Goal: Task Accomplishment & Management: Use online tool/utility

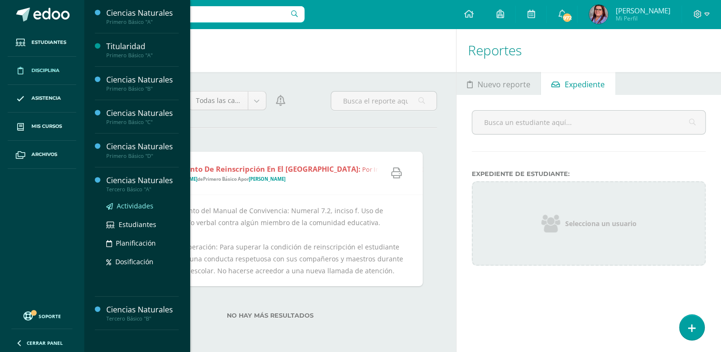
click at [134, 205] on span "Actividades" at bounding box center [135, 205] width 37 height 9
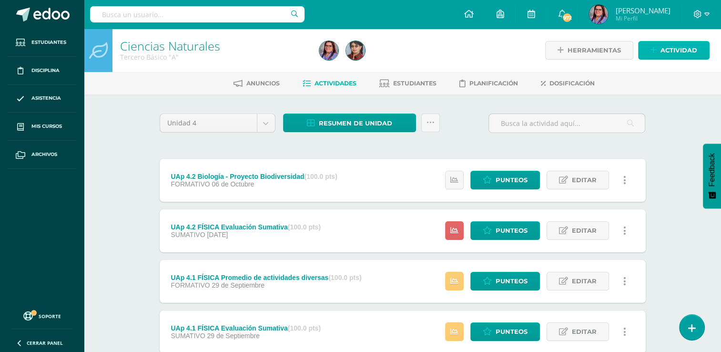
click at [685, 54] on span "Actividad" at bounding box center [679, 50] width 37 height 18
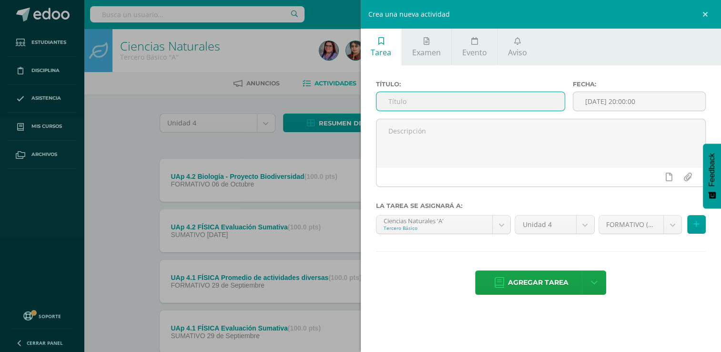
click at [474, 98] on input "text" at bounding box center [471, 101] width 188 height 19
type input "E"
type input "UAp 4.2 Biología y Química - Evaluación sumativa"
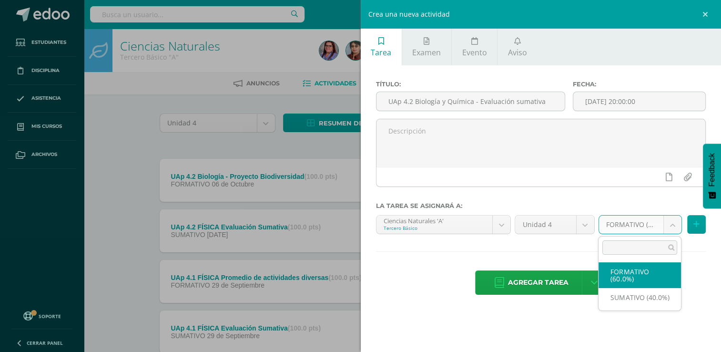
click at [674, 229] on body "Estudiantes Disciplina Asistencia Mis cursos Archivos Soporte Ayuda Reportar un…" at bounding box center [360, 309] width 721 height 619
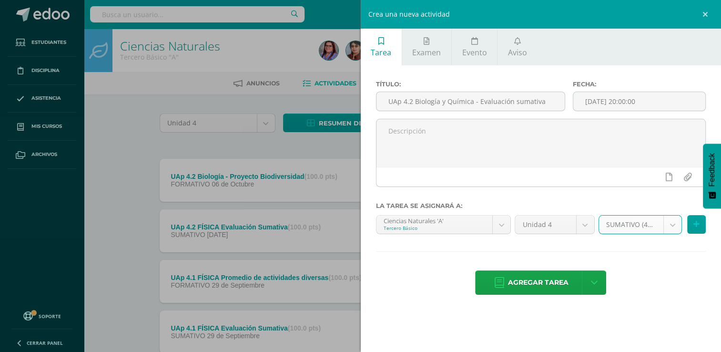
select select "213882"
click at [699, 224] on button at bounding box center [696, 224] width 19 height 19
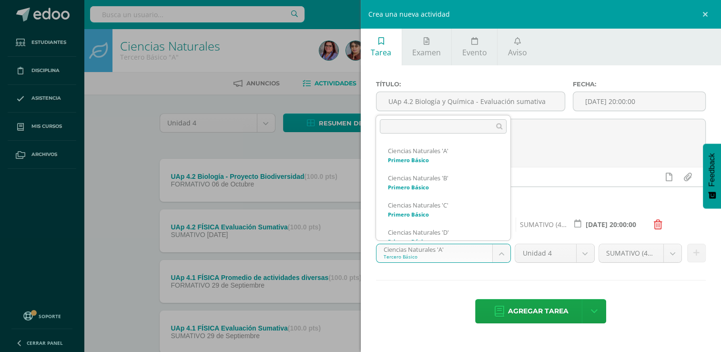
scroll to position [64, 0]
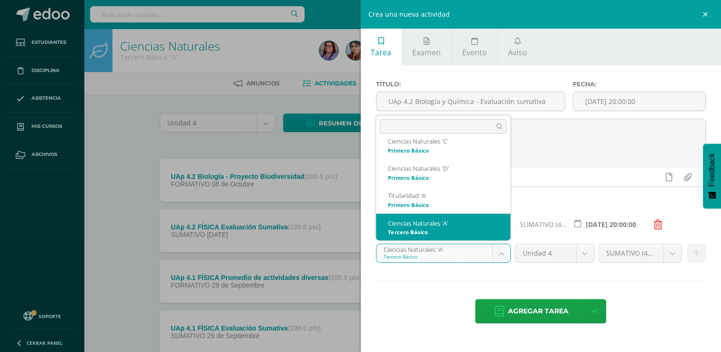
click at [502, 255] on body "Estudiantes Disciplina Asistencia Mis cursos Archivos Soporte Ayuda Reportar un…" at bounding box center [360, 309] width 721 height 619
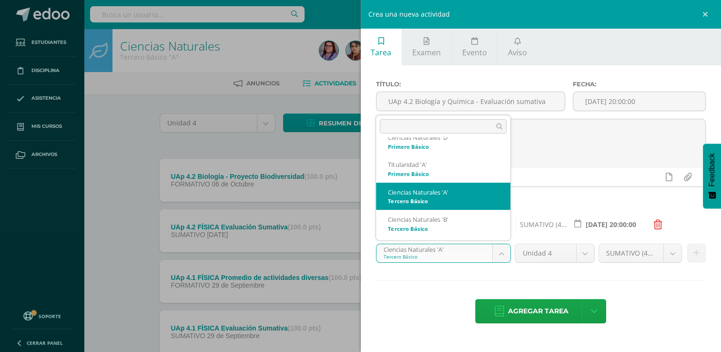
scroll to position [93, 0]
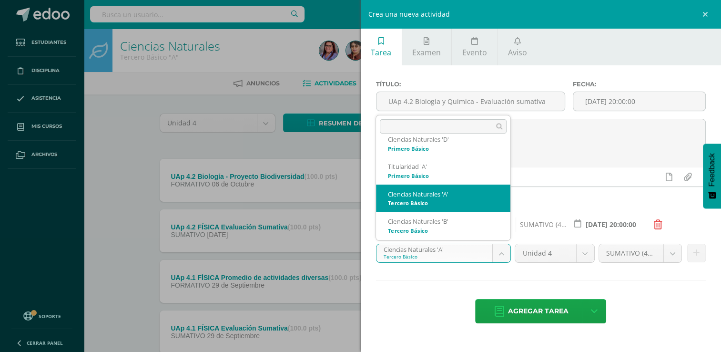
select select "214065"
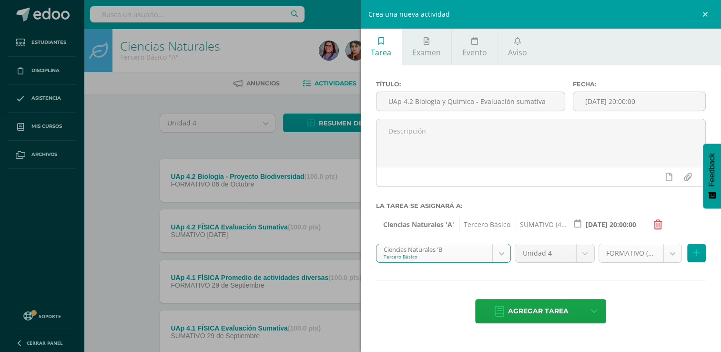
click at [672, 256] on body "Estudiantes Disciplina Asistencia Mis cursos Archivos Soporte Ayuda Reportar un…" at bounding box center [360, 309] width 721 height 619
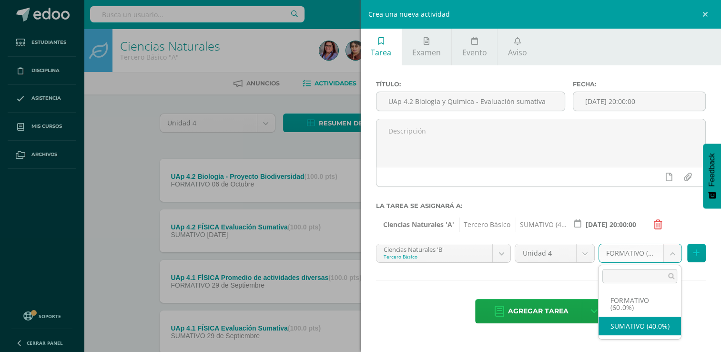
select select "214077"
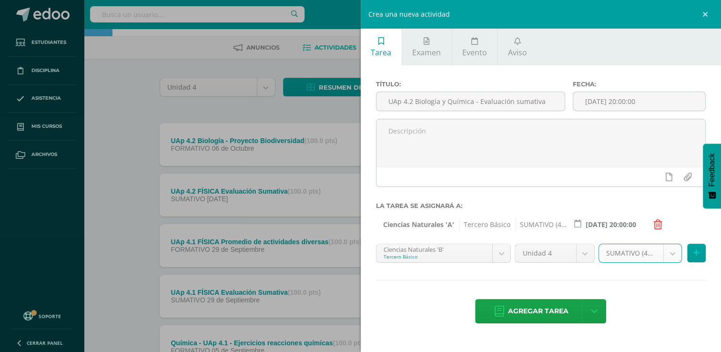
scroll to position [38, 0]
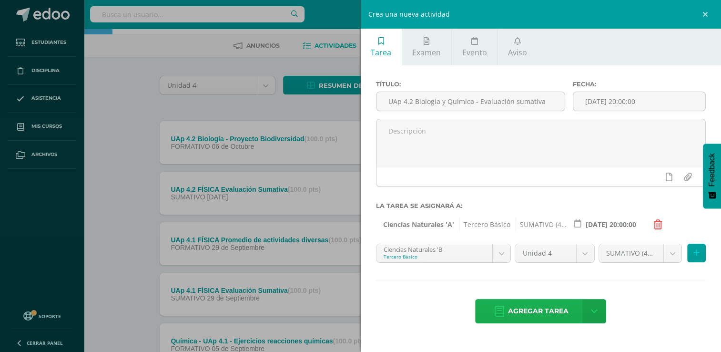
click at [546, 308] on span "Agregar tarea" at bounding box center [538, 310] width 61 height 23
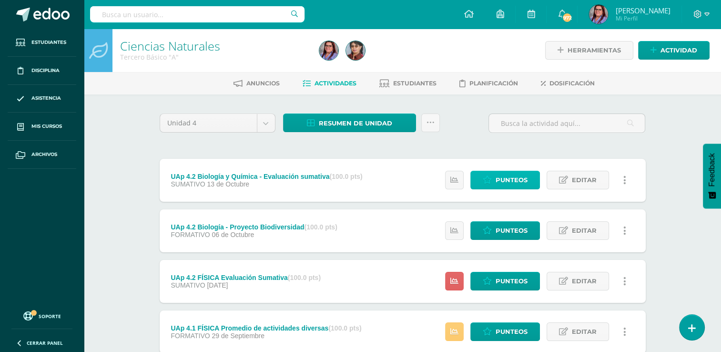
click at [524, 183] on span "Punteos" at bounding box center [512, 180] width 32 height 18
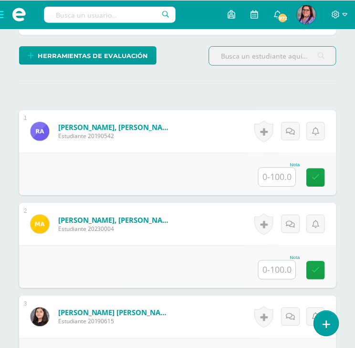
scroll to position [250, 0]
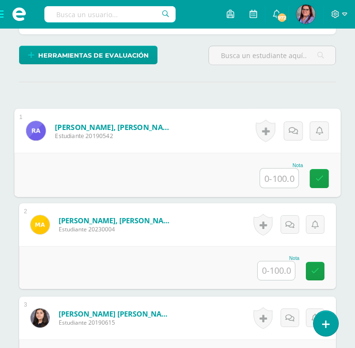
click at [278, 182] on input "text" at bounding box center [279, 178] width 38 height 19
type input "70"
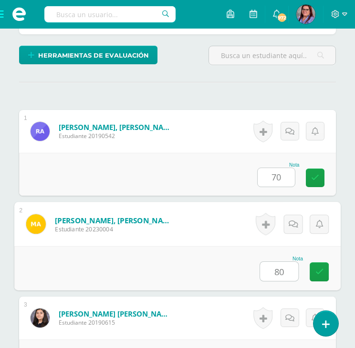
type input "80"
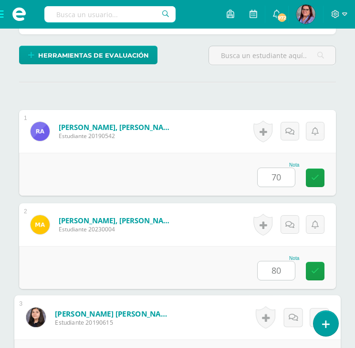
scroll to position [439, 0]
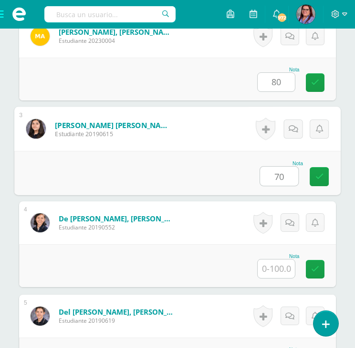
type input "70"
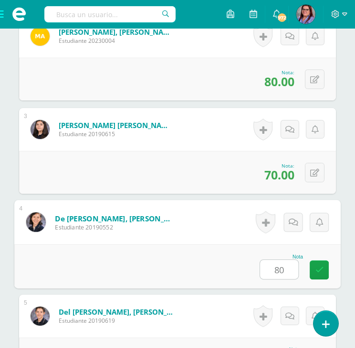
type input "80"
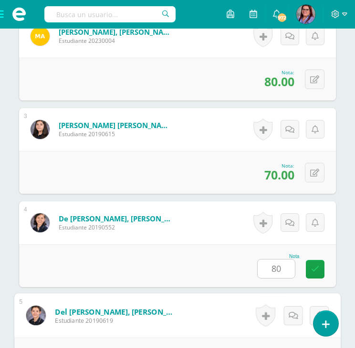
scroll to position [625, 0]
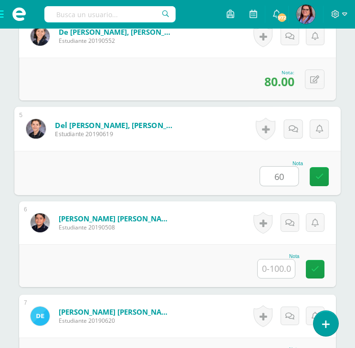
type input "60"
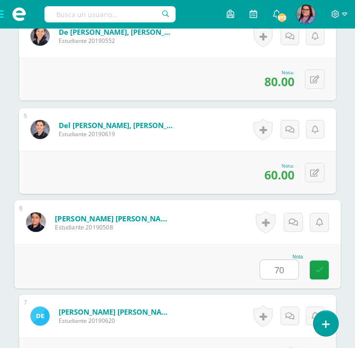
type input "70"
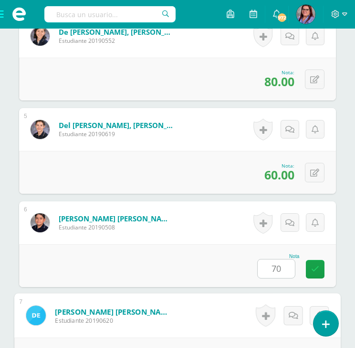
scroll to position [812, 0]
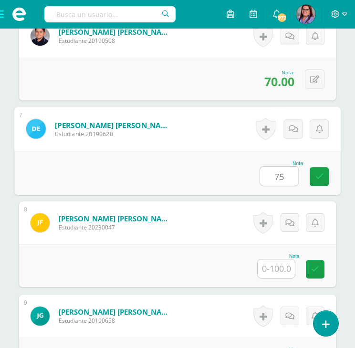
type input "75"
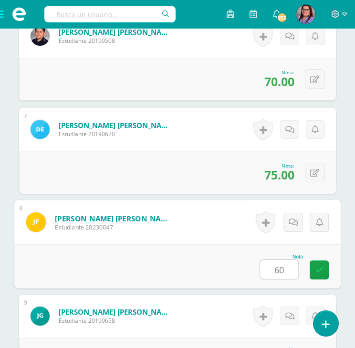
type input "60"
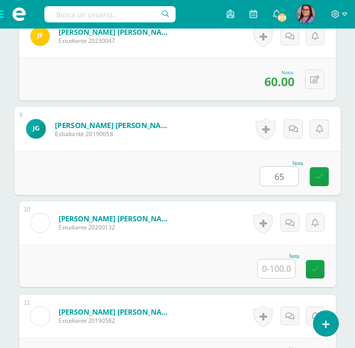
type input "65"
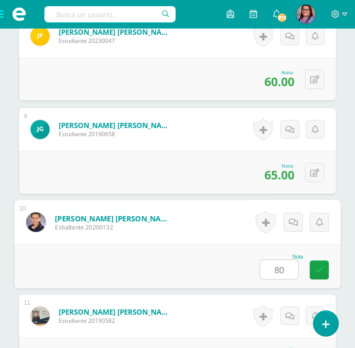
type input "80"
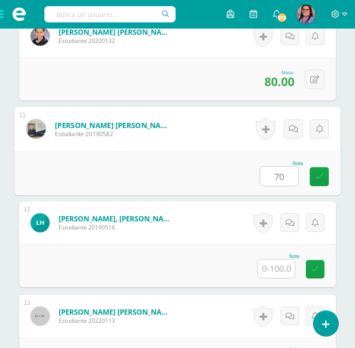
type input "70"
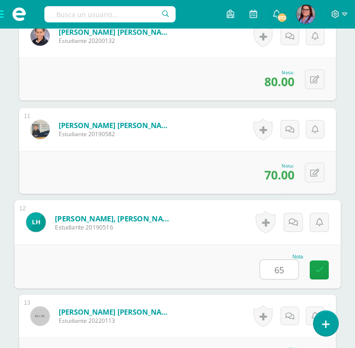
type input "65"
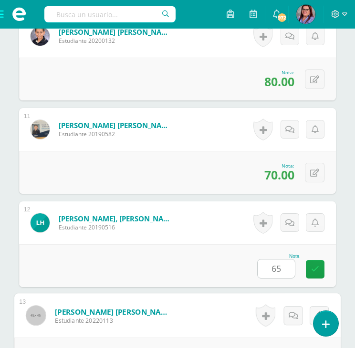
scroll to position [1373, 0]
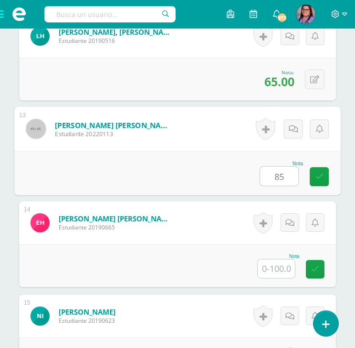
type input "85"
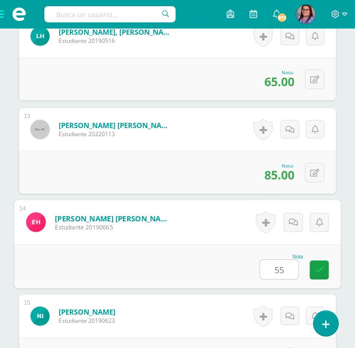
type input "55"
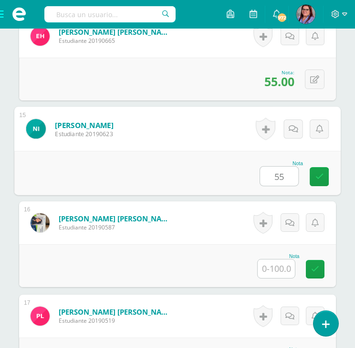
type input "55"
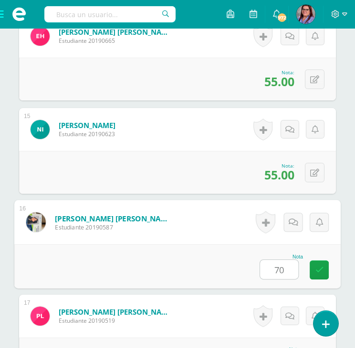
type input "70"
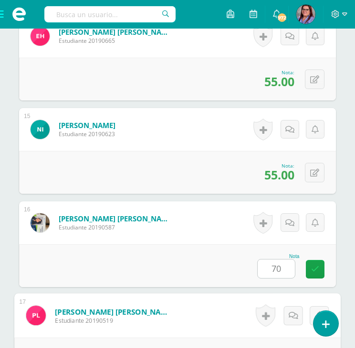
scroll to position [1747, 0]
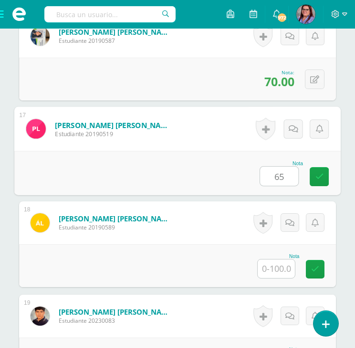
type input "65"
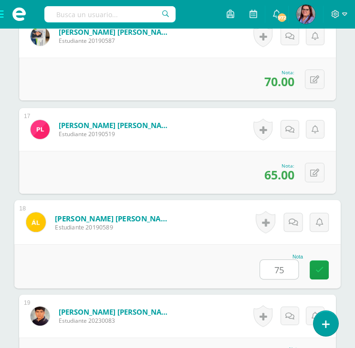
type input "75"
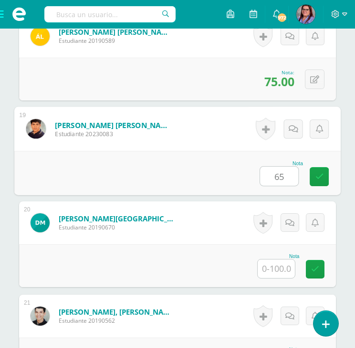
type input "65"
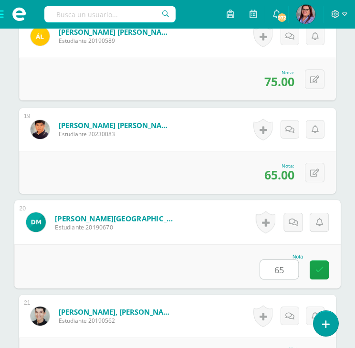
type input "65"
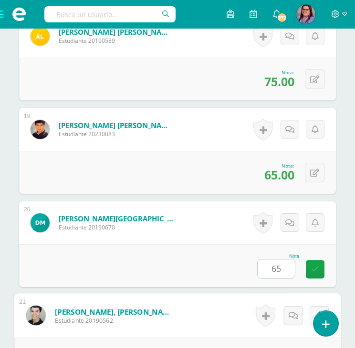
scroll to position [2120, 0]
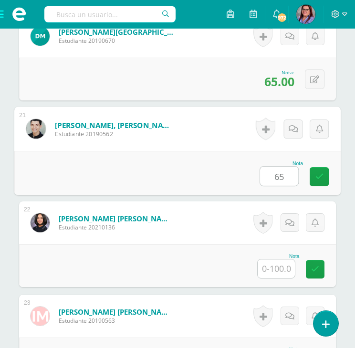
type input "65"
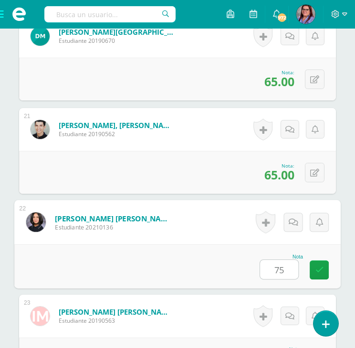
type input "75"
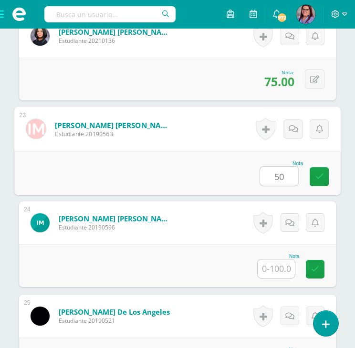
type input "50"
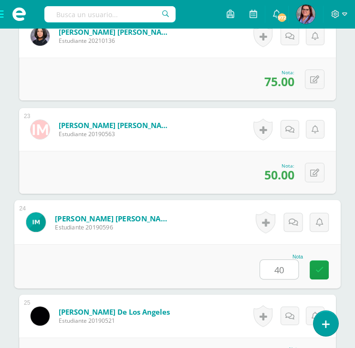
type input "40"
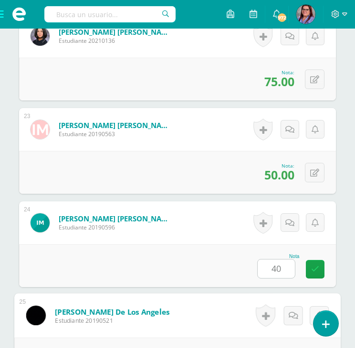
scroll to position [2494, 0]
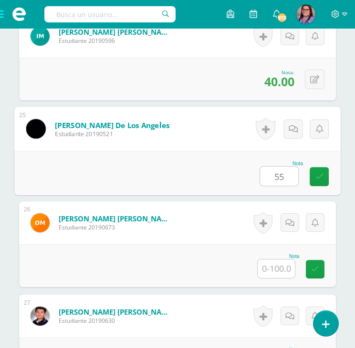
type input "55"
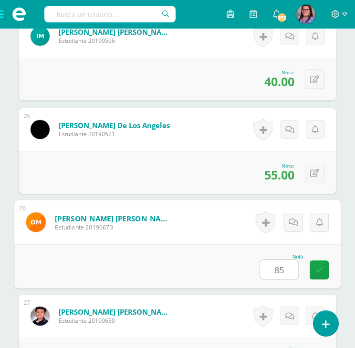
type input "85"
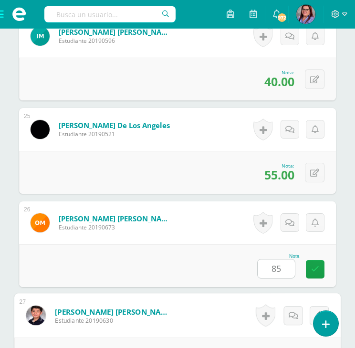
scroll to position [2681, 0]
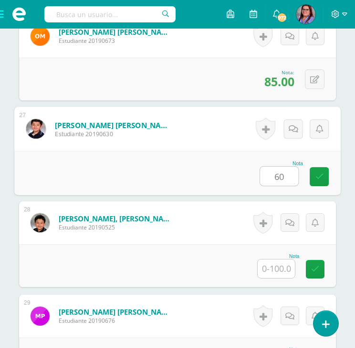
type input "60"
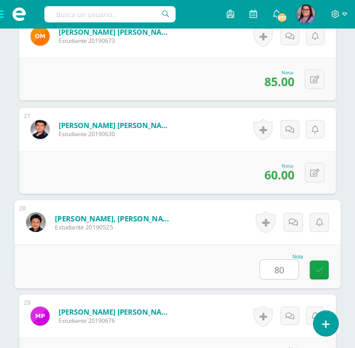
type input "80"
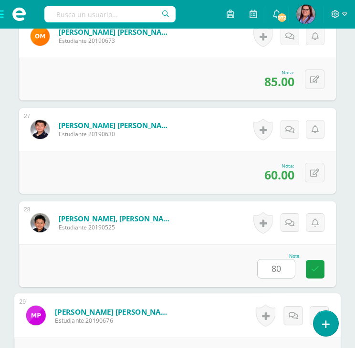
scroll to position [2868, 0]
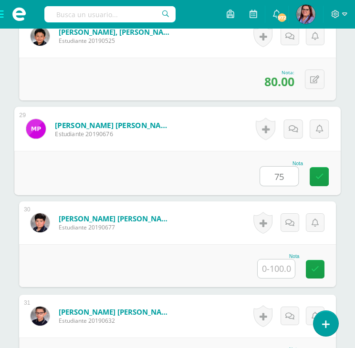
type input "75"
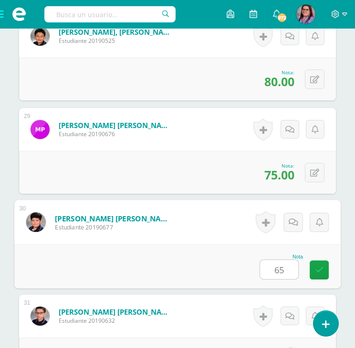
type input "65"
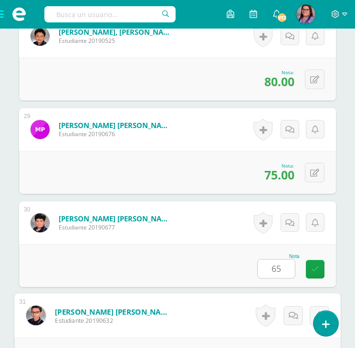
scroll to position [3055, 0]
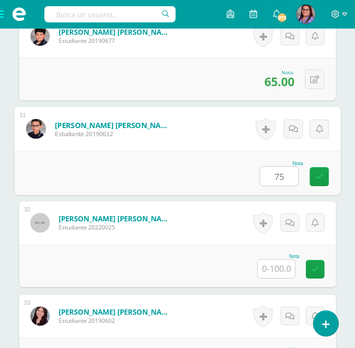
type input "75"
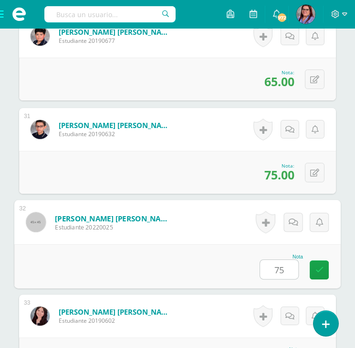
type input "75"
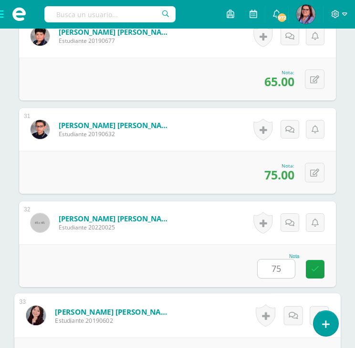
scroll to position [3242, 0]
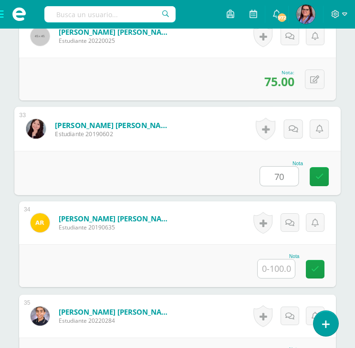
type input "70"
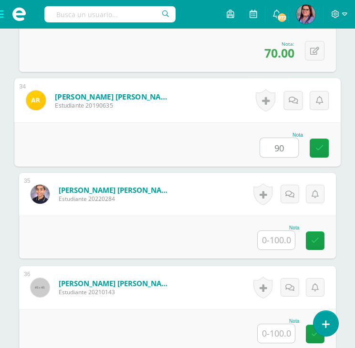
scroll to position [3364, 0]
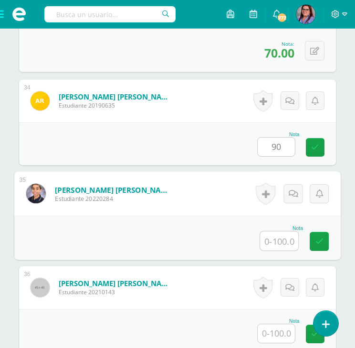
click at [278, 244] on input "text" at bounding box center [279, 241] width 38 height 19
type input "90.00"
type input "90"
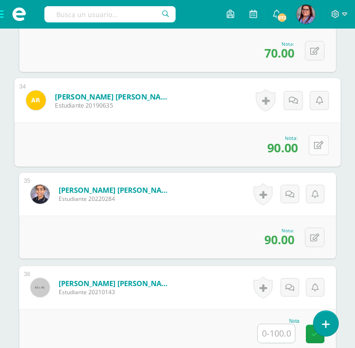
click at [315, 142] on icon at bounding box center [319, 145] width 10 height 8
type input "70"
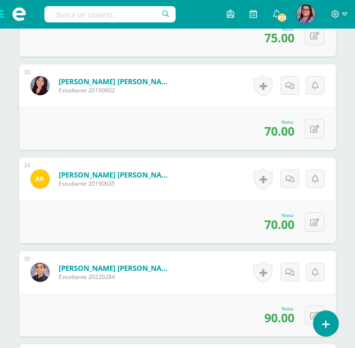
scroll to position [3285, 0]
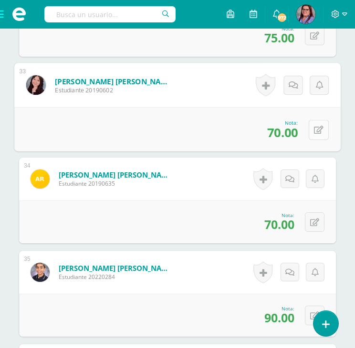
click at [317, 129] on icon at bounding box center [319, 130] width 10 height 8
type input "75"
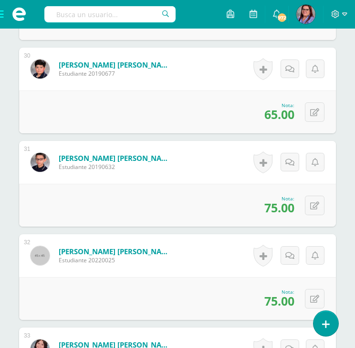
scroll to position [3023, 0]
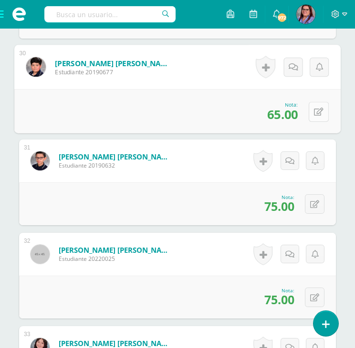
click at [312, 108] on button at bounding box center [318, 112] width 20 height 20
click at [292, 107] on link at bounding box center [293, 114] width 19 height 19
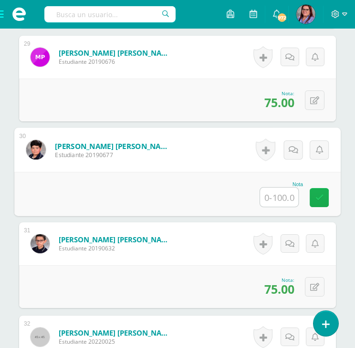
scroll to position [2940, 0]
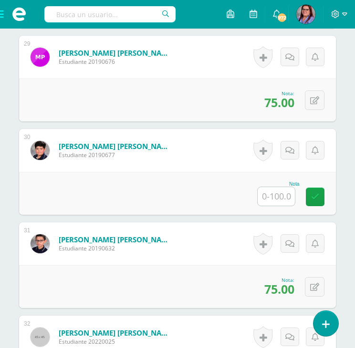
click at [334, 93] on div "0 Logros Logros obtenidos Aún no hay logros agregados Nota: 75.00" at bounding box center [177, 100] width 317 height 43
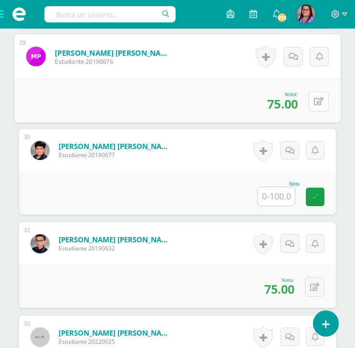
click at [309, 101] on button at bounding box center [318, 101] width 20 height 20
type input "65"
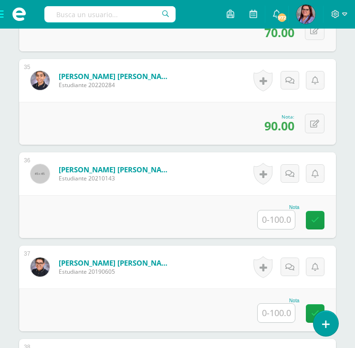
scroll to position [3478, 0]
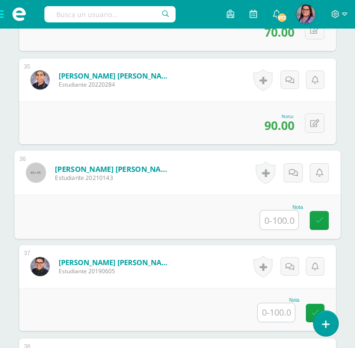
click at [283, 221] on input "text" at bounding box center [279, 220] width 38 height 19
type input "65"
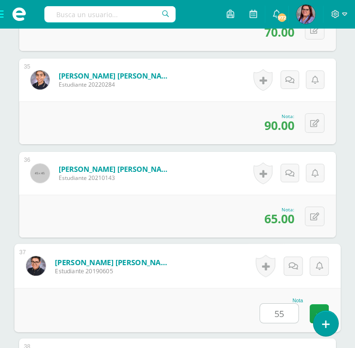
type input "55"
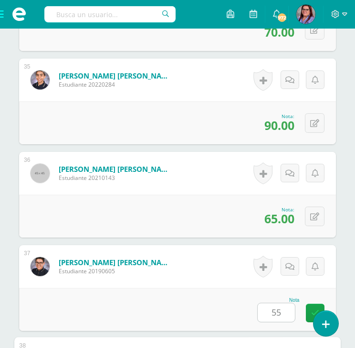
scroll to position [3709, 0]
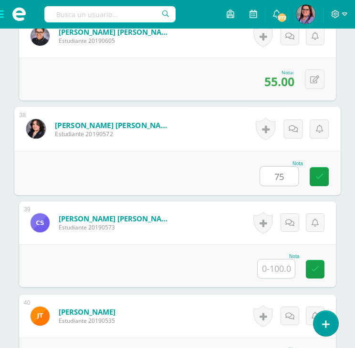
type input "75"
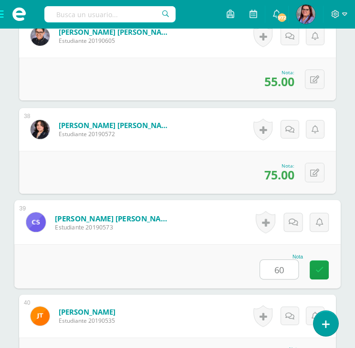
type input "60"
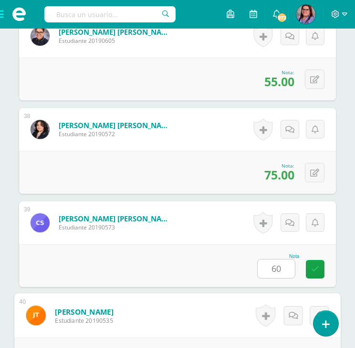
scroll to position [3896, 0]
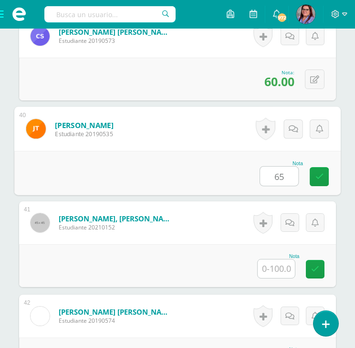
type input "65"
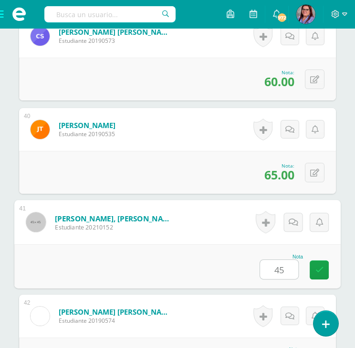
type input "45"
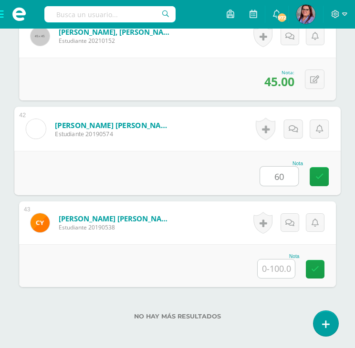
type input "60"
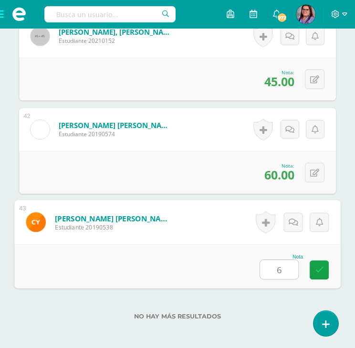
type input "65"
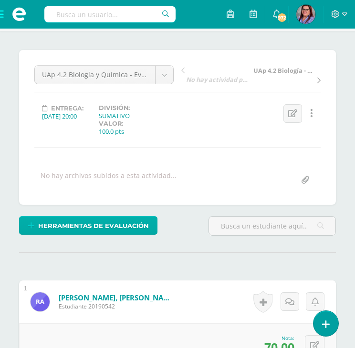
scroll to position [61, 0]
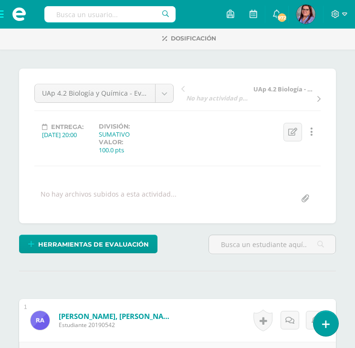
click at [4, 14] on span at bounding box center [19, 14] width 38 height 29
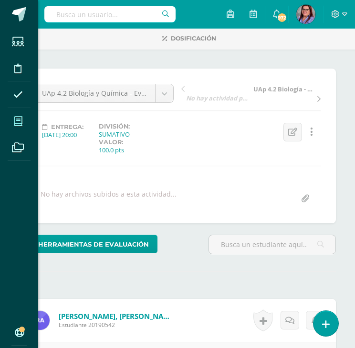
click at [23, 120] on span at bounding box center [18, 121] width 21 height 21
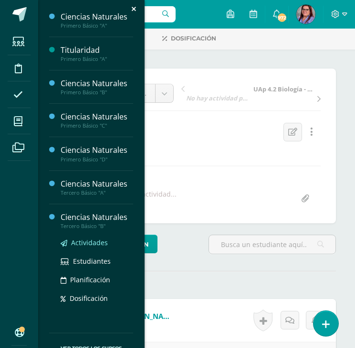
click at [92, 242] on span "Actividades" at bounding box center [89, 242] width 37 height 9
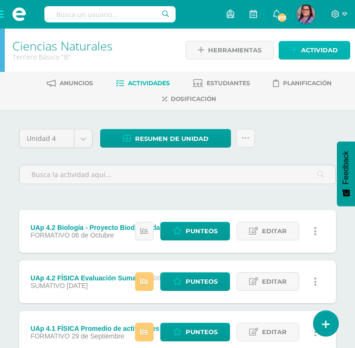
click at [320, 47] on span "Actividad" at bounding box center [319, 50] width 37 height 18
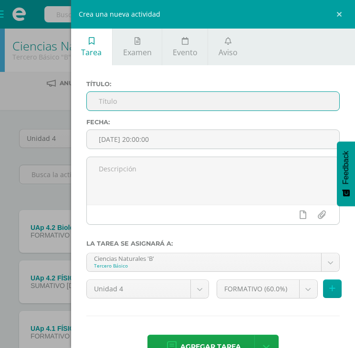
click at [273, 101] on input "text" at bounding box center [213, 101] width 252 height 19
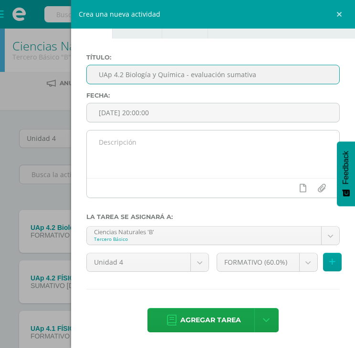
scroll to position [27, 0]
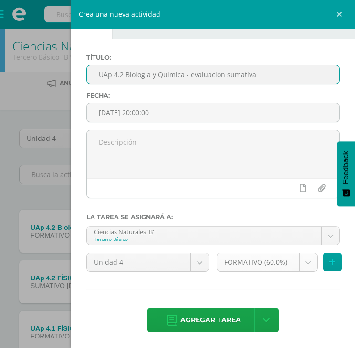
type input "UAp 4.2 Biología y Química - evaluación sumativa"
click at [297, 263] on body "Estudiantes Disciplina Asistencia Mis cursos Archivos Soporte Ayuda Reportar un…" at bounding box center [177, 335] width 355 height 670
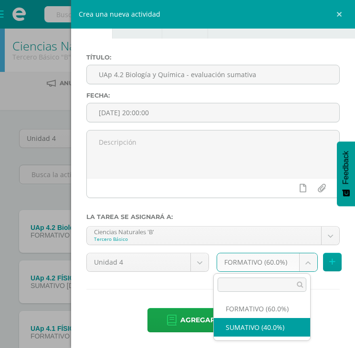
select select "214077"
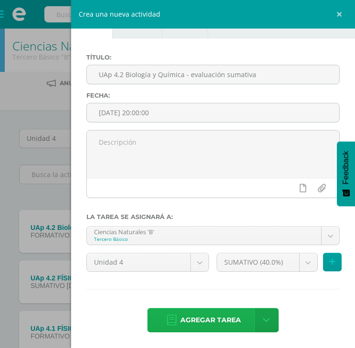
click at [239, 318] on link "Agregar tarea" at bounding box center [203, 320] width 112 height 24
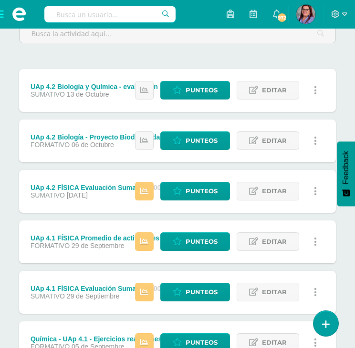
scroll to position [141, 0]
click at [197, 139] on span "Punteos" at bounding box center [201, 141] width 32 height 18
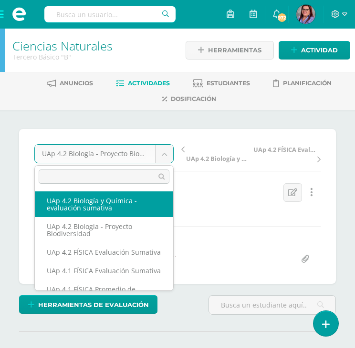
select select "/dashboard/teacher/grade-activity/227843/"
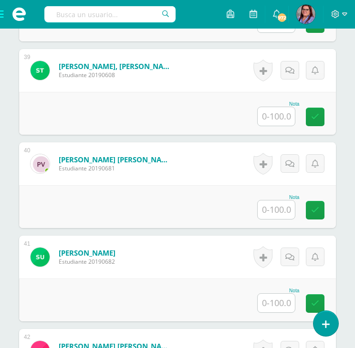
scroll to position [3860, 0]
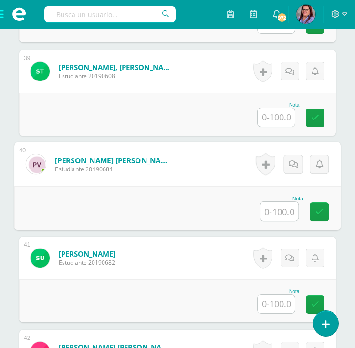
click at [279, 211] on input "text" at bounding box center [279, 211] width 38 height 19
type input "50"
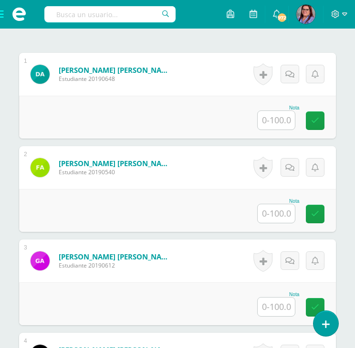
scroll to position [313, 0]
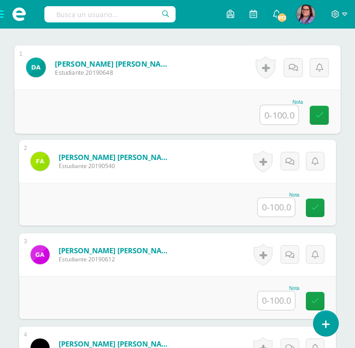
click at [271, 115] on input "text" at bounding box center [279, 114] width 38 height 19
type input "75"
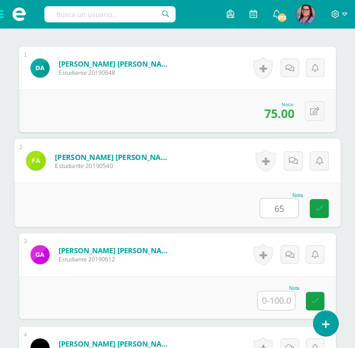
type input "65"
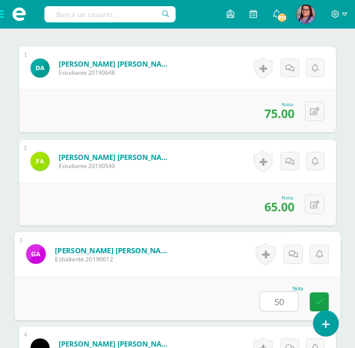
type input "50"
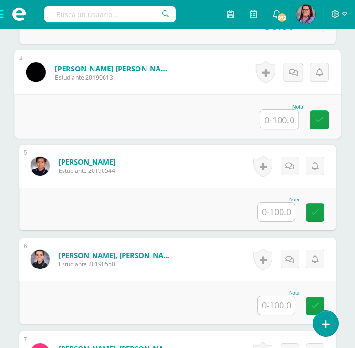
scroll to position [593, 0]
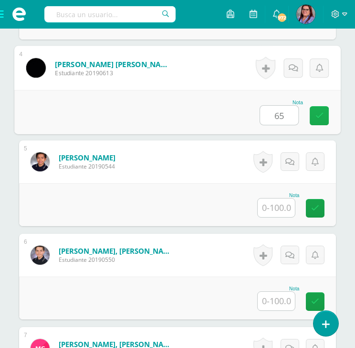
type input "65"
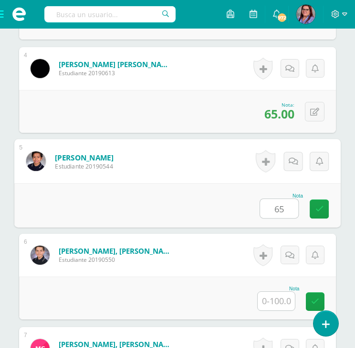
type input "65"
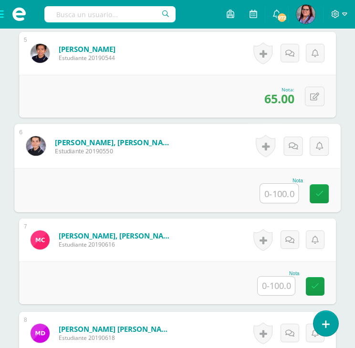
scroll to position [733, 0]
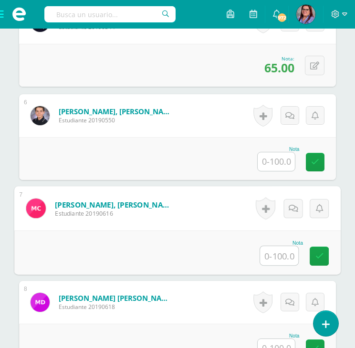
click at [271, 253] on input "text" at bounding box center [279, 255] width 38 height 19
type input "60"
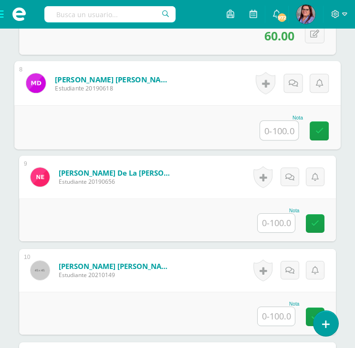
scroll to position [952, 0]
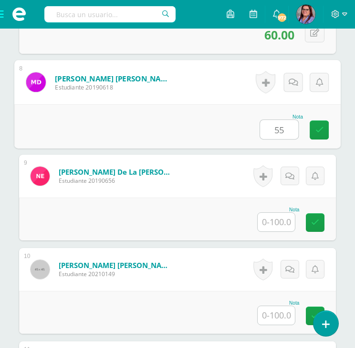
type input "55"
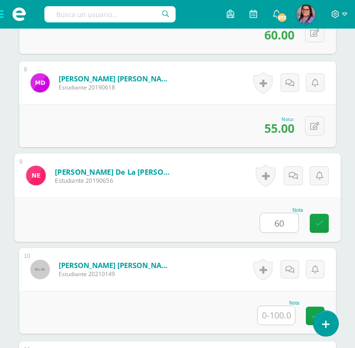
type input "60"
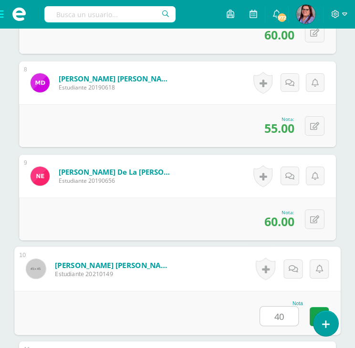
type input "40"
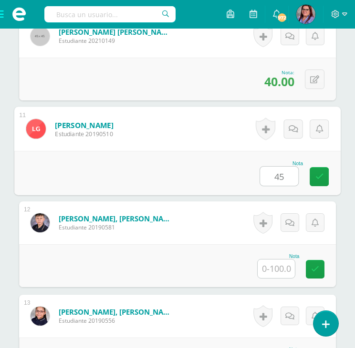
type input "45"
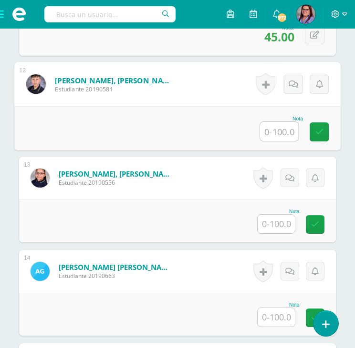
scroll to position [1329, 0]
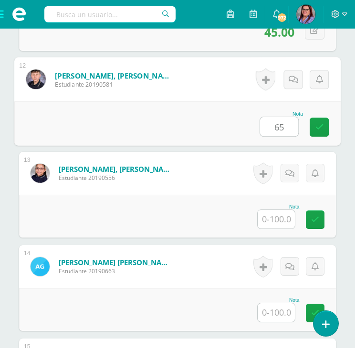
type input "65"
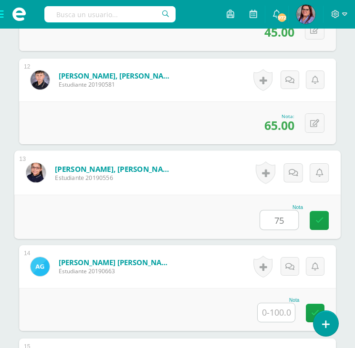
type input "75"
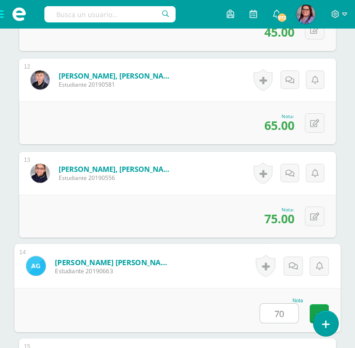
type input "70"
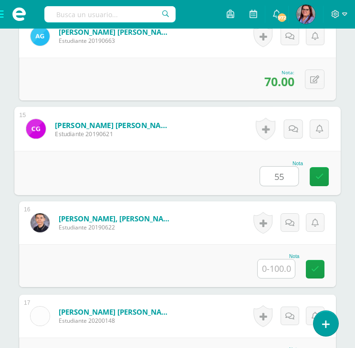
type input "55"
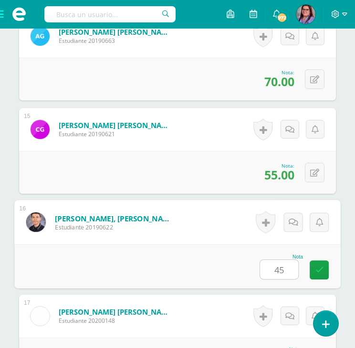
type input "45"
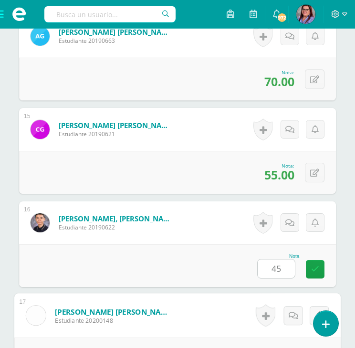
scroll to position [1747, 0]
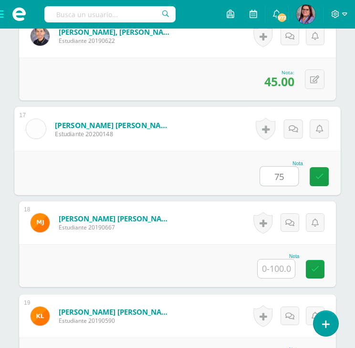
type input "75"
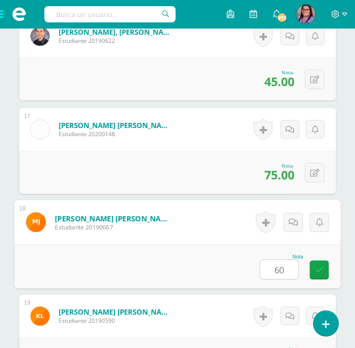
type input "60"
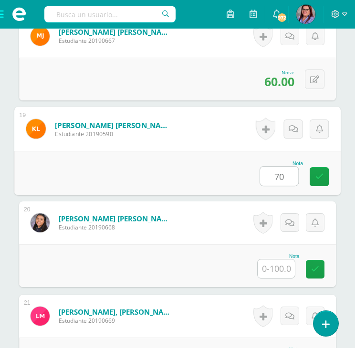
type input "70"
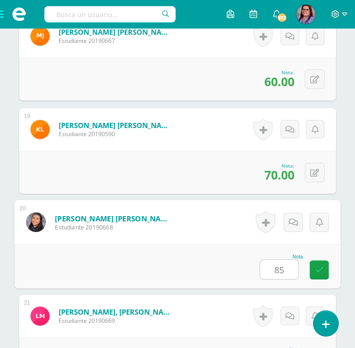
type input "85"
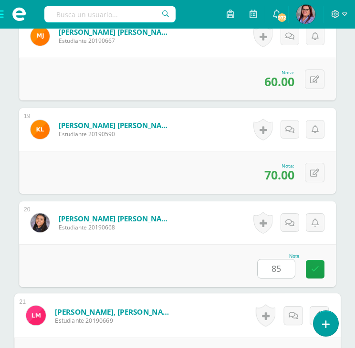
scroll to position [2120, 0]
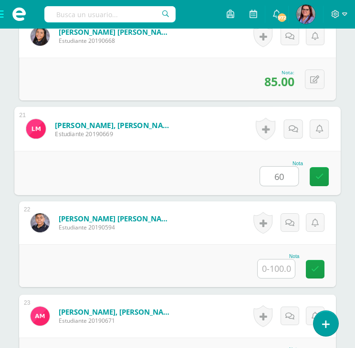
type input "60"
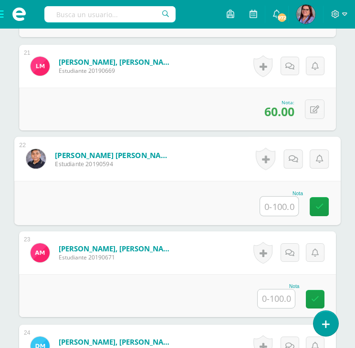
scroll to position [2183, 0]
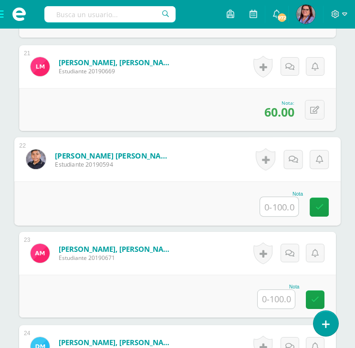
click at [284, 298] on input "text" at bounding box center [275, 299] width 37 height 19
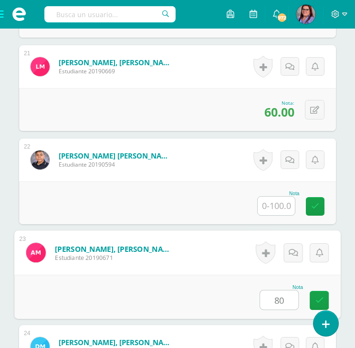
type input "80"
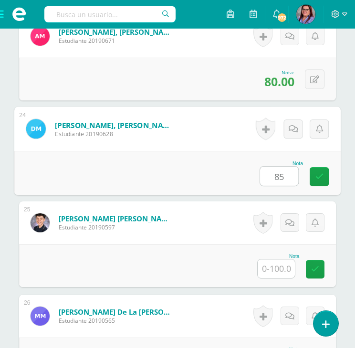
type input "85"
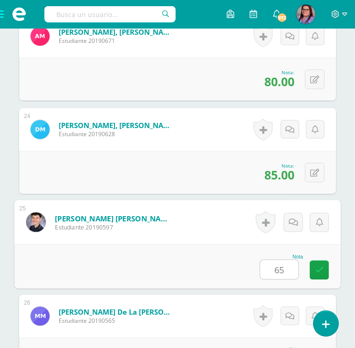
type input "65"
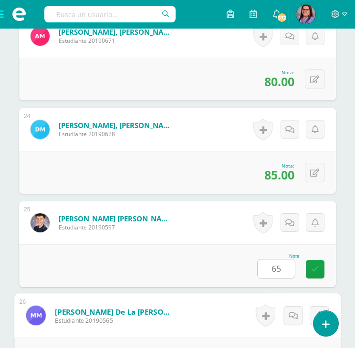
scroll to position [2587, 0]
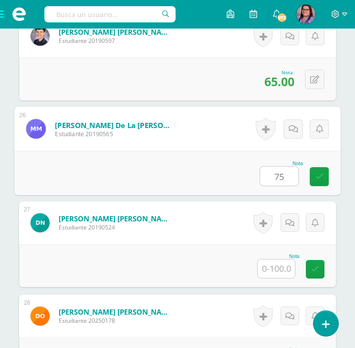
type input "75"
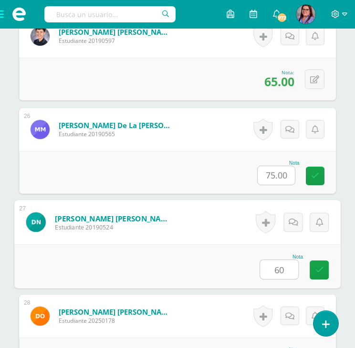
type input "60"
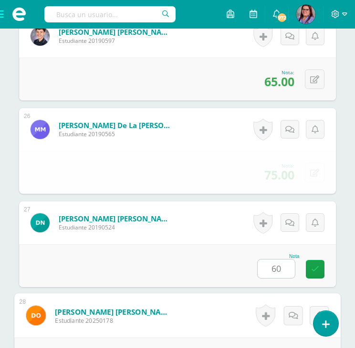
scroll to position [2774, 0]
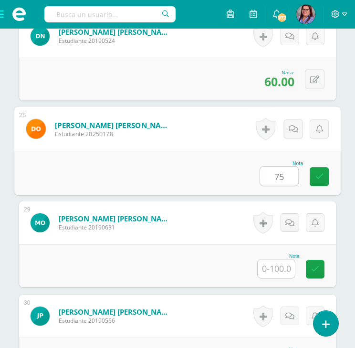
type input "75"
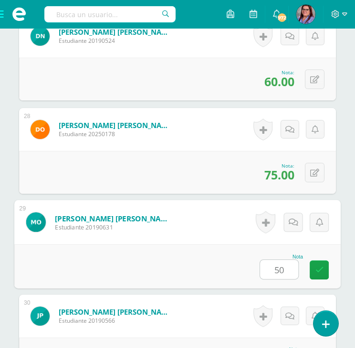
type input "50"
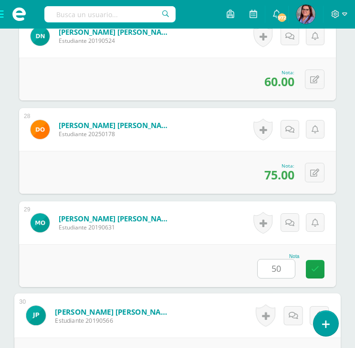
scroll to position [2961, 0]
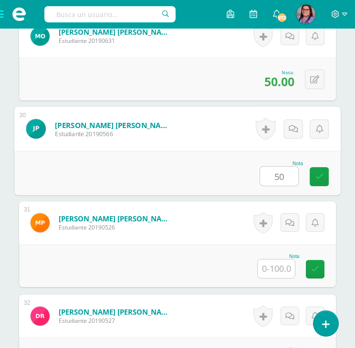
type input "50"
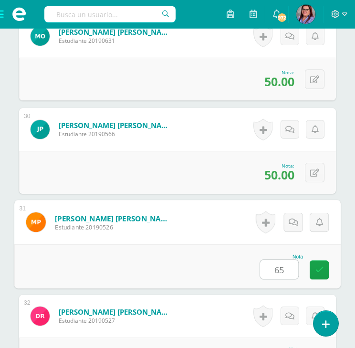
type input "65"
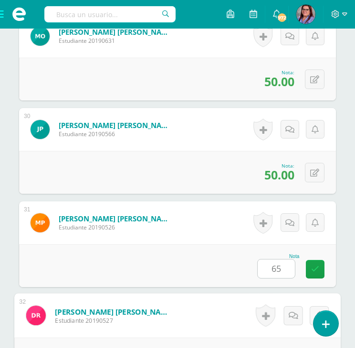
scroll to position [3148, 0]
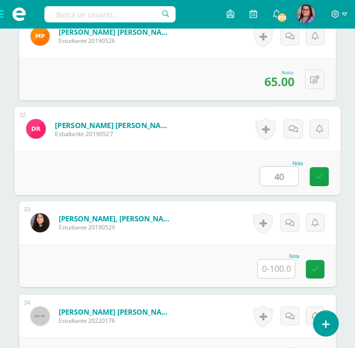
type input "40"
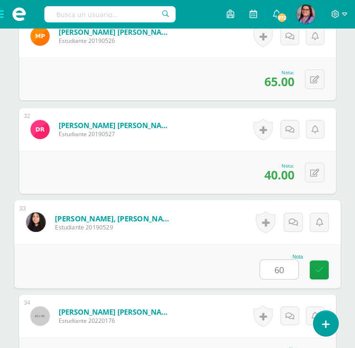
type input "60"
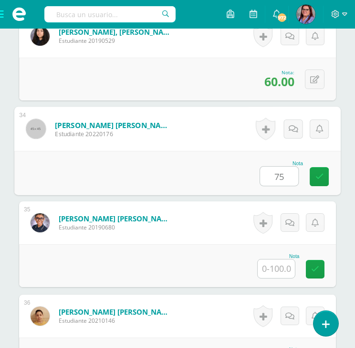
type input "75"
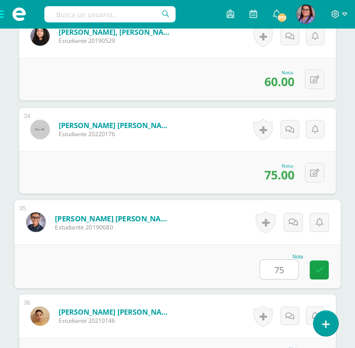
type input "75"
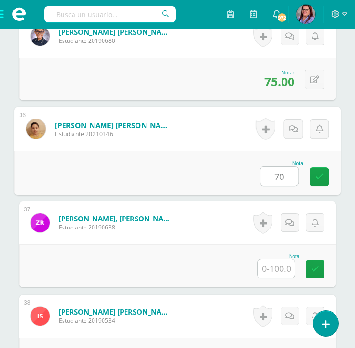
type input "70"
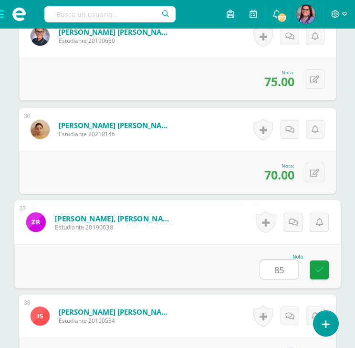
type input "85"
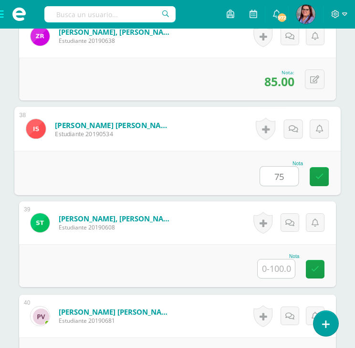
type input "75"
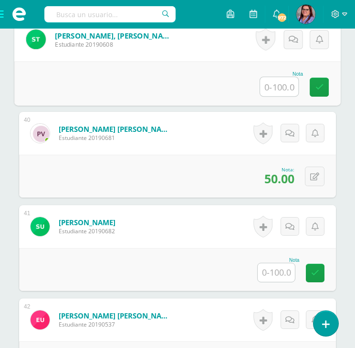
scroll to position [3892, 0]
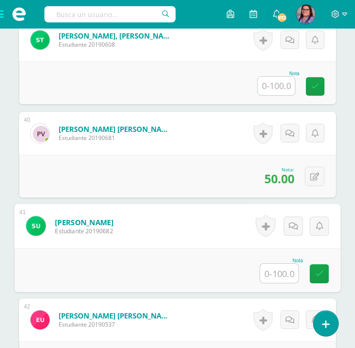
click at [277, 268] on input "text" at bounding box center [279, 273] width 38 height 19
type input "45"
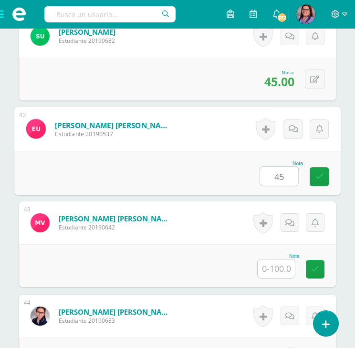
type input "45"
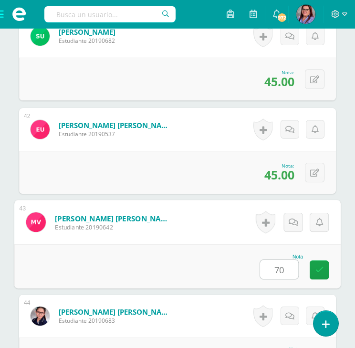
type input "70"
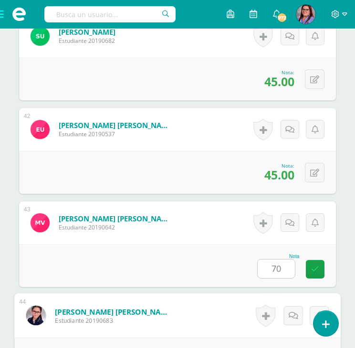
scroll to position [4223, 0]
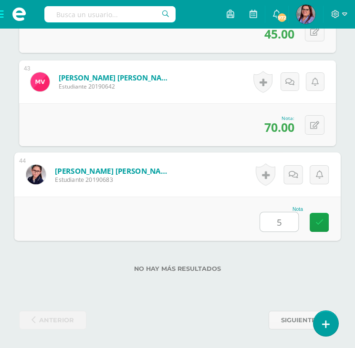
type input "55"
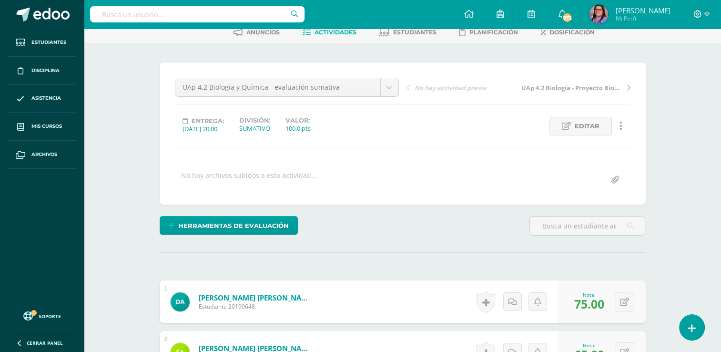
scroll to position [49, 0]
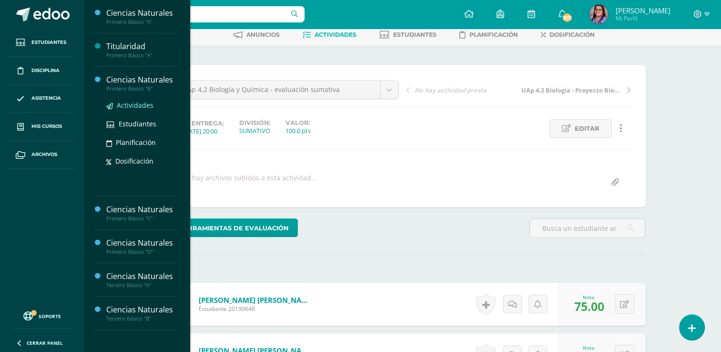
click at [141, 106] on span "Actividades" at bounding box center [135, 105] width 37 height 9
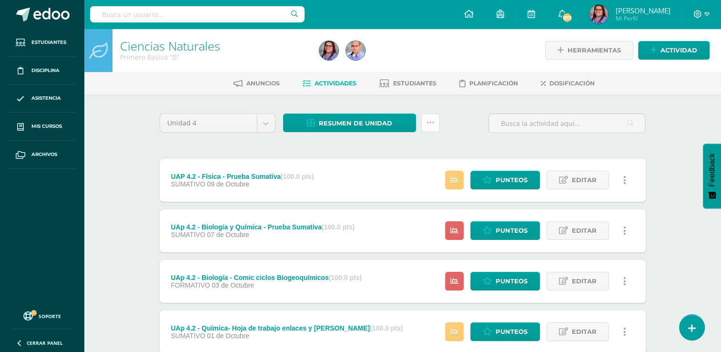
click at [428, 125] on icon at bounding box center [431, 123] width 8 height 8
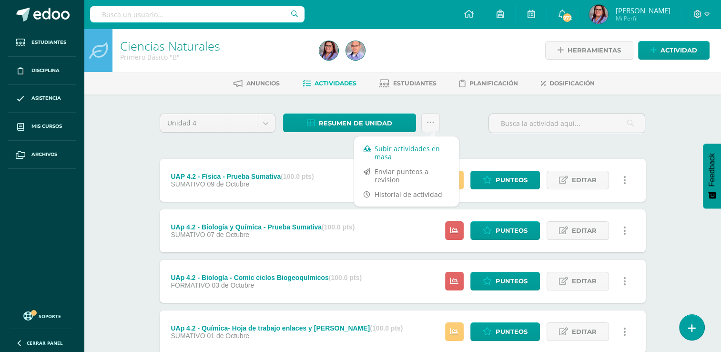
click at [421, 153] on link "Subir actividades en masa" at bounding box center [406, 152] width 105 height 23
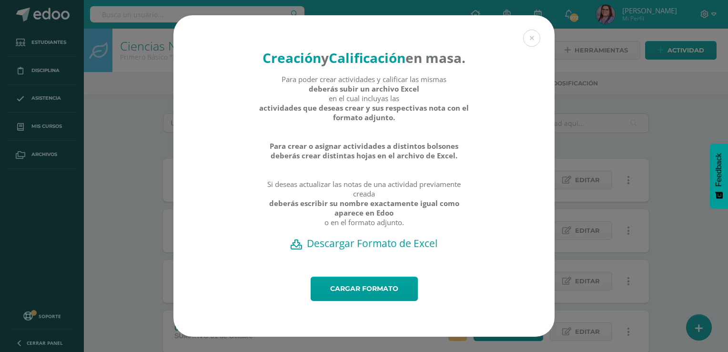
click at [358, 250] on h2 "Descargar Formato de Excel" at bounding box center [364, 242] width 348 height 13
click at [368, 301] on link "Cargar formato" at bounding box center [364, 288] width 107 height 24
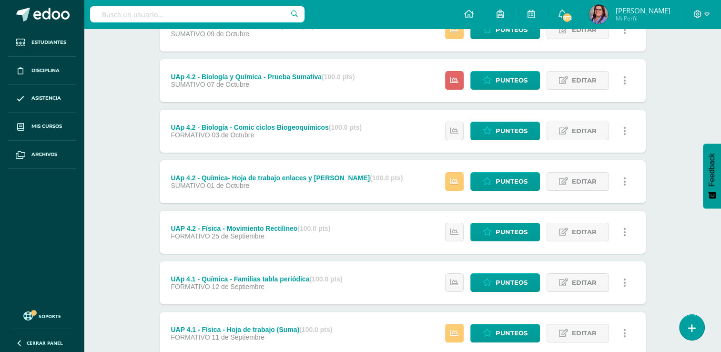
scroll to position [150, 0]
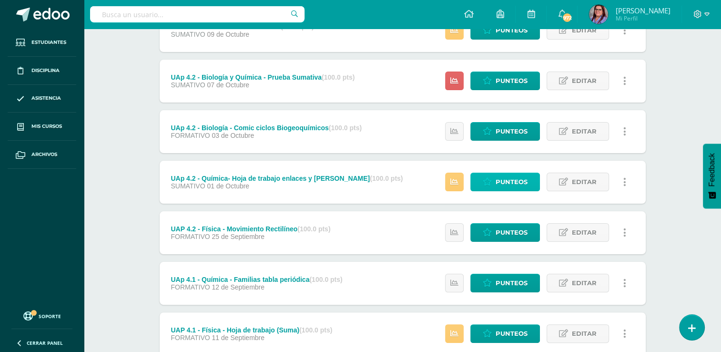
click at [489, 183] on icon at bounding box center [487, 182] width 9 height 8
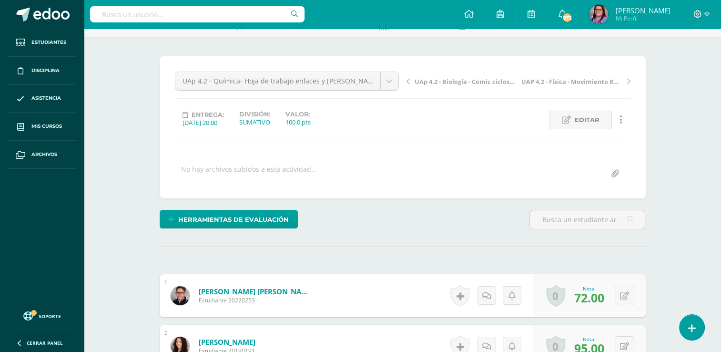
scroll to position [61, 0]
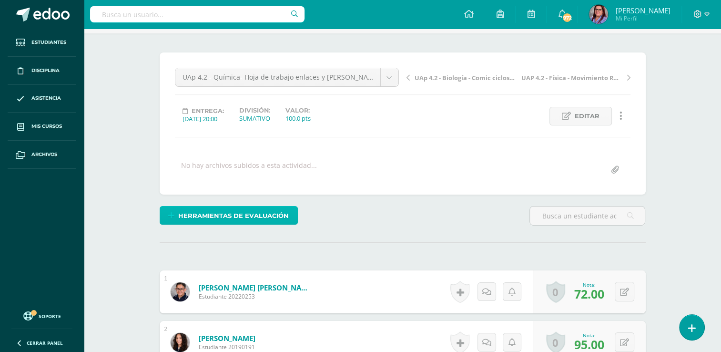
click at [196, 218] on span "Herramientas de evaluación" at bounding box center [233, 216] width 111 height 18
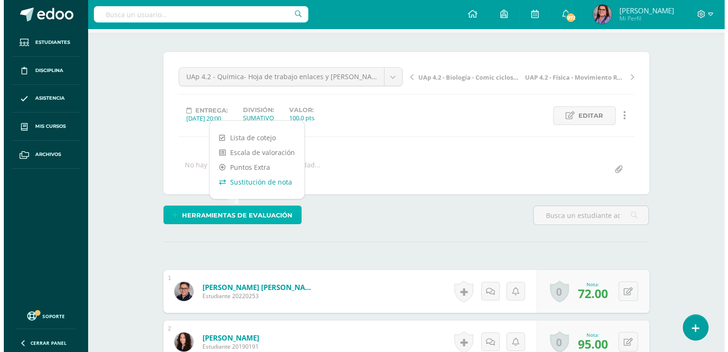
scroll to position [62, 0]
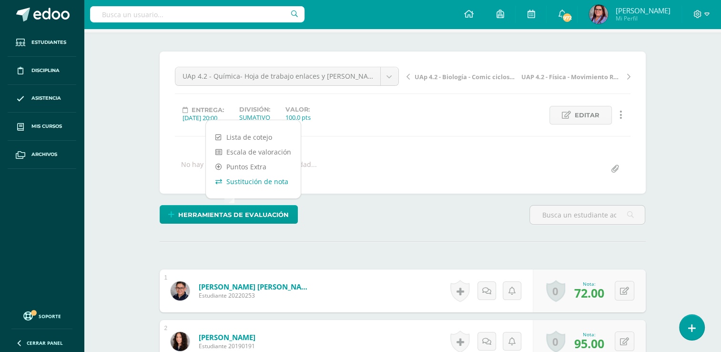
click at [258, 180] on link "Sustitución de nota" at bounding box center [253, 181] width 95 height 15
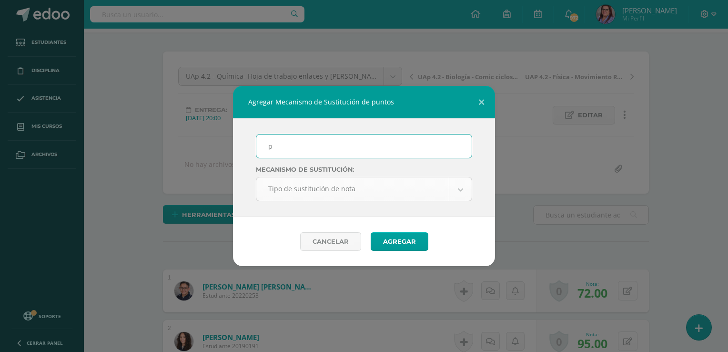
type input "PMA"
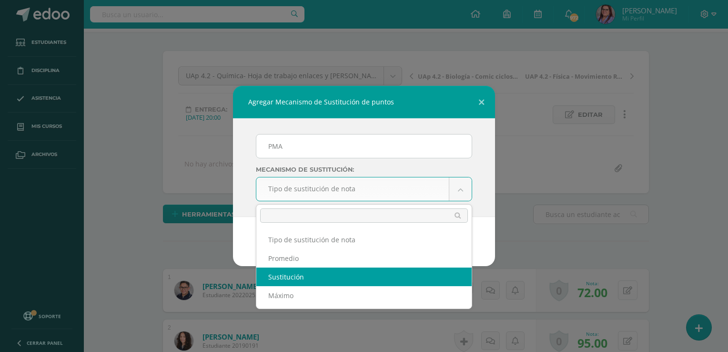
scroll to position [63, 0]
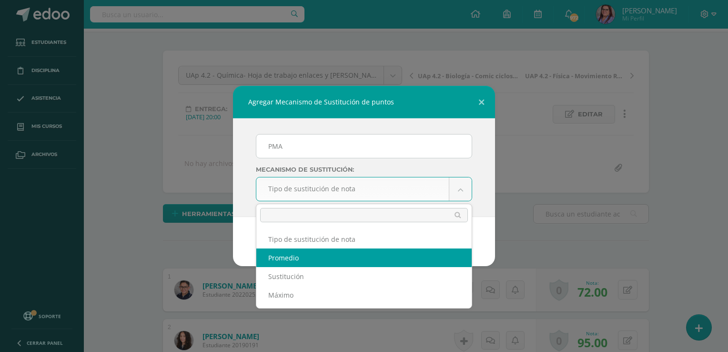
select select "average"
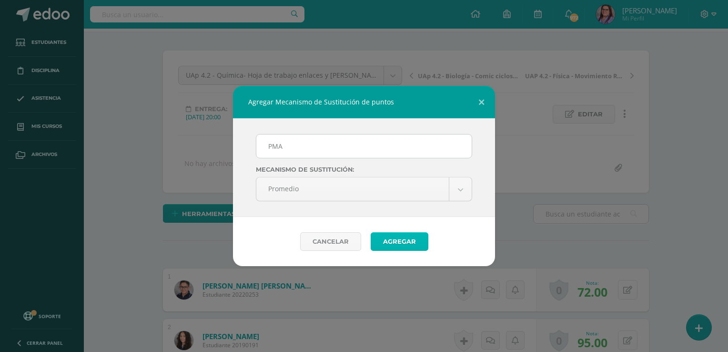
click at [381, 245] on button "Agregar" at bounding box center [400, 241] width 58 height 19
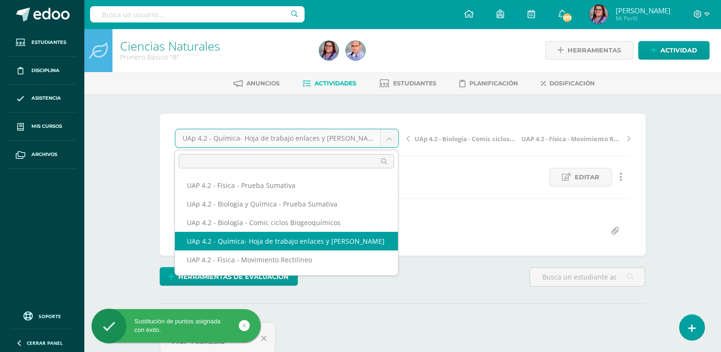
click at [292, 137] on body "Sustitución de puntos asignada con éxito. Estudiantes Disciplina Asistencia Mis…" at bounding box center [360, 208] width 721 height 416
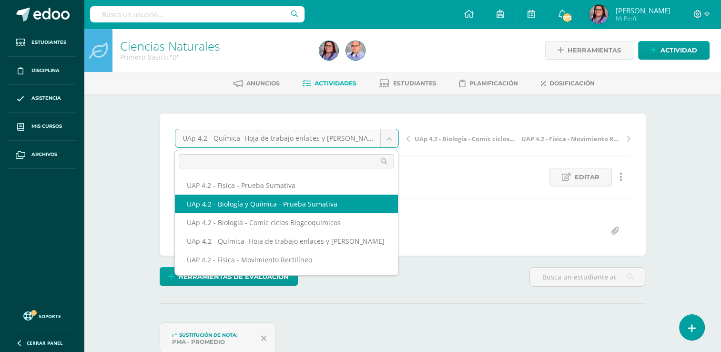
select select "/dashboard/teacher/grade-activity/227591/"
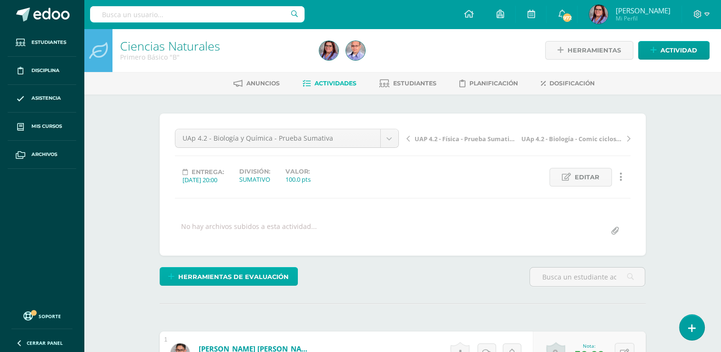
scroll to position [0, 0]
click at [251, 279] on span "Herramientas de evaluación" at bounding box center [233, 276] width 111 height 18
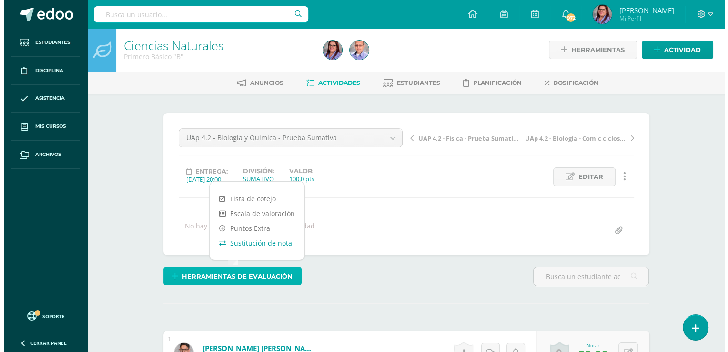
scroll to position [1, 0]
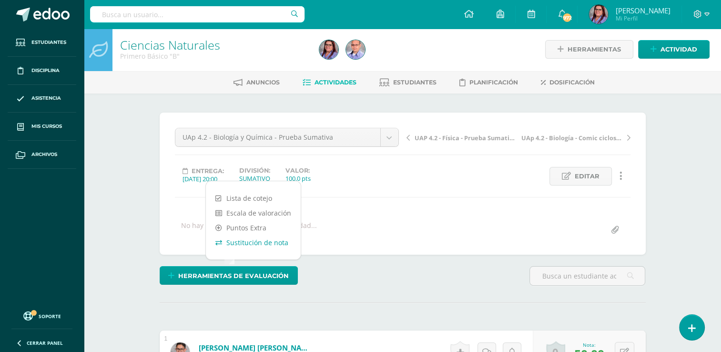
click at [259, 242] on link "Sustitución de nota" at bounding box center [253, 242] width 95 height 15
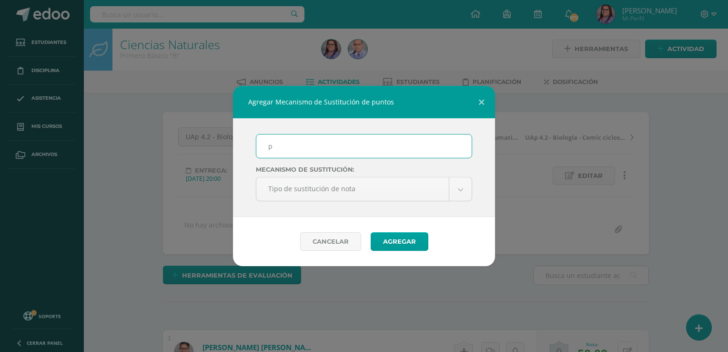
scroll to position [2, 0]
type input "PMA"
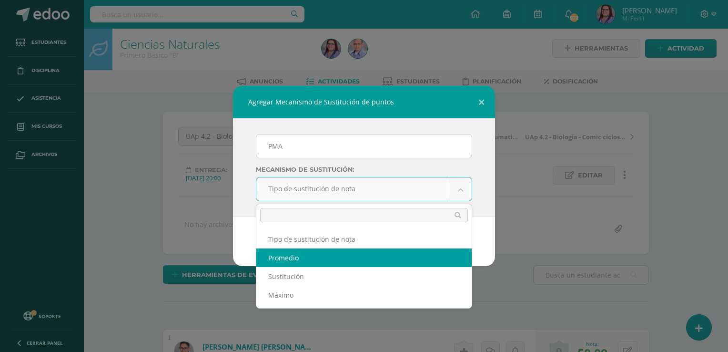
select select "average"
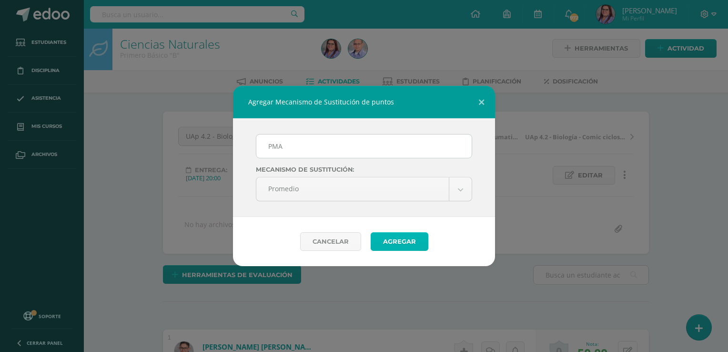
click at [405, 241] on button "Agregar" at bounding box center [400, 241] width 58 height 19
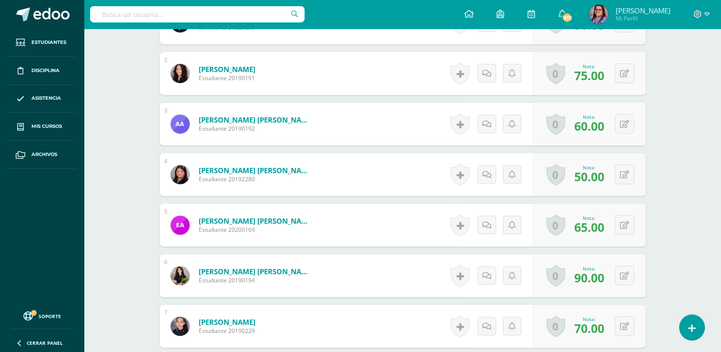
scroll to position [368, 0]
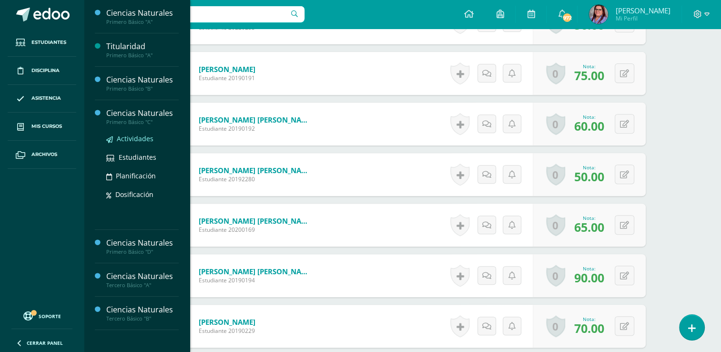
click at [134, 136] on span "Actividades" at bounding box center [135, 138] width 37 height 9
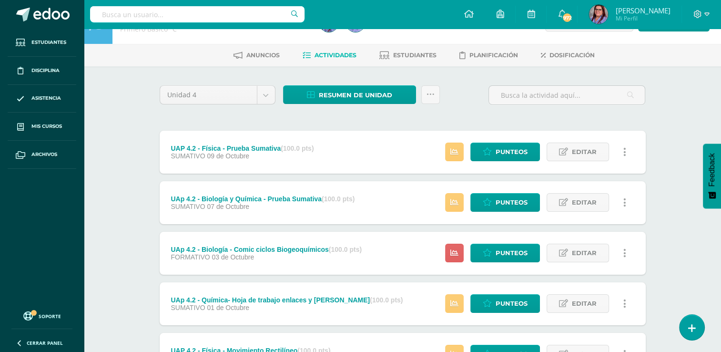
scroll to position [27, 0]
